Goal: Register for event/course

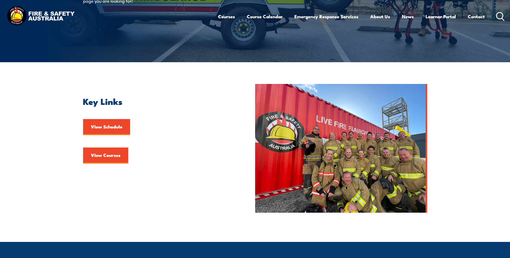
scroll to position [161, 0]
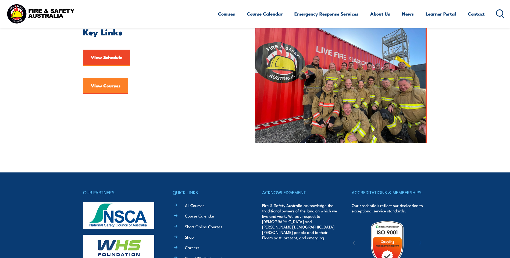
click at [100, 88] on link "View Courses" at bounding box center [105, 86] width 45 height 16
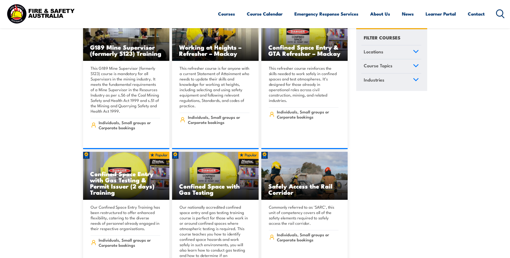
scroll to position [779, 0]
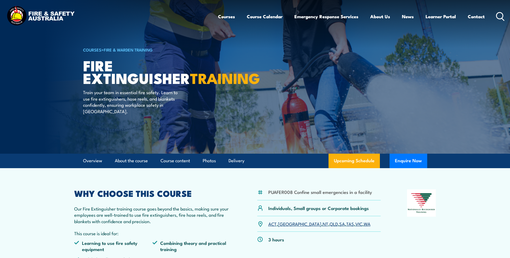
click at [329, 225] on link "QLD" at bounding box center [333, 224] width 8 height 6
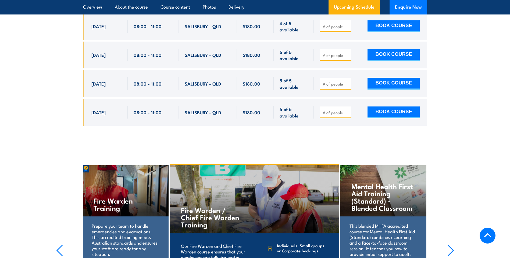
scroll to position [1036, 0]
